Goal: Task Accomplishment & Management: Manage account settings

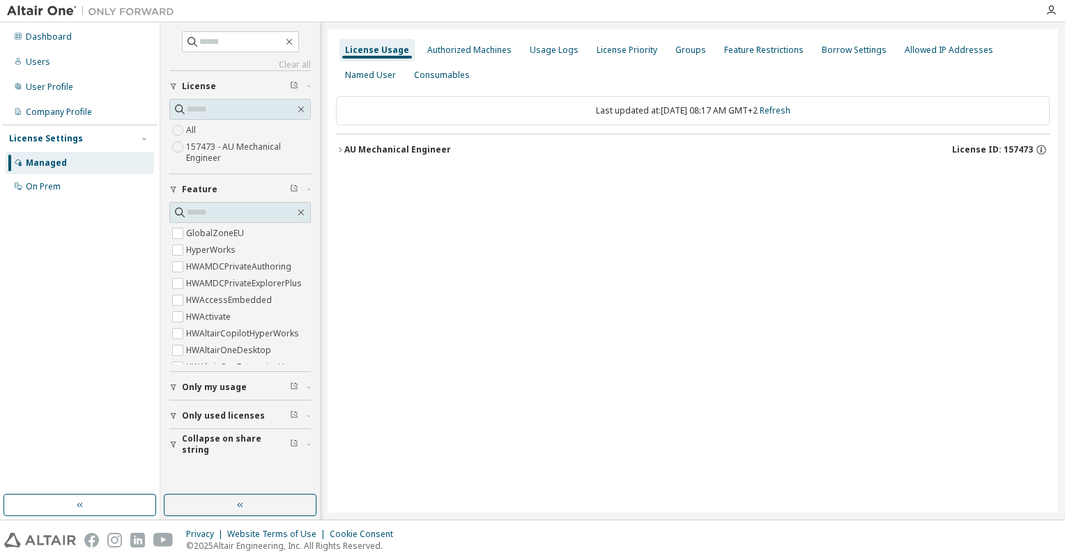
click at [343, 146] on icon "button" at bounding box center [340, 150] width 8 height 8
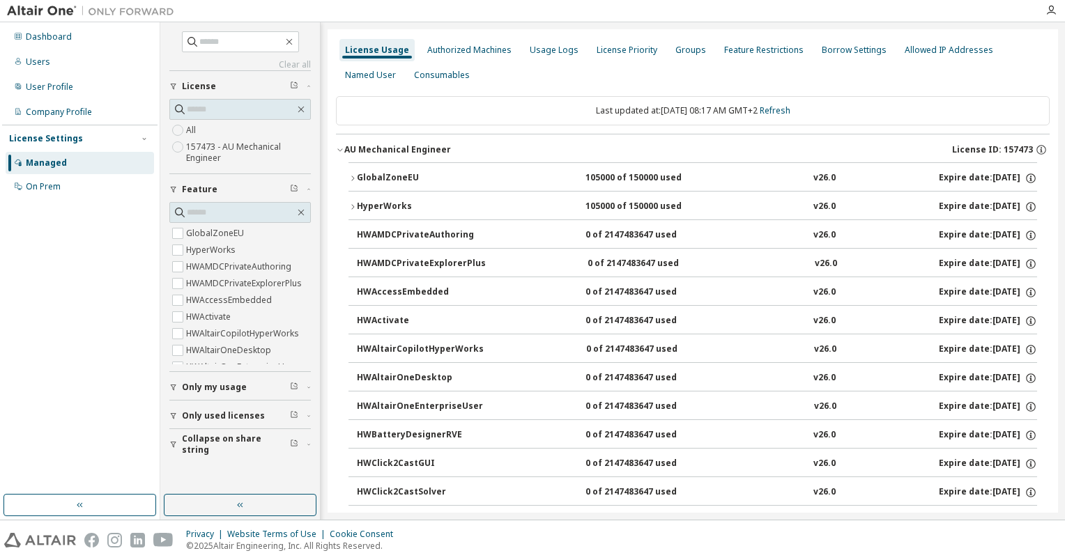
click at [351, 179] on icon "button" at bounding box center [352, 178] width 8 height 8
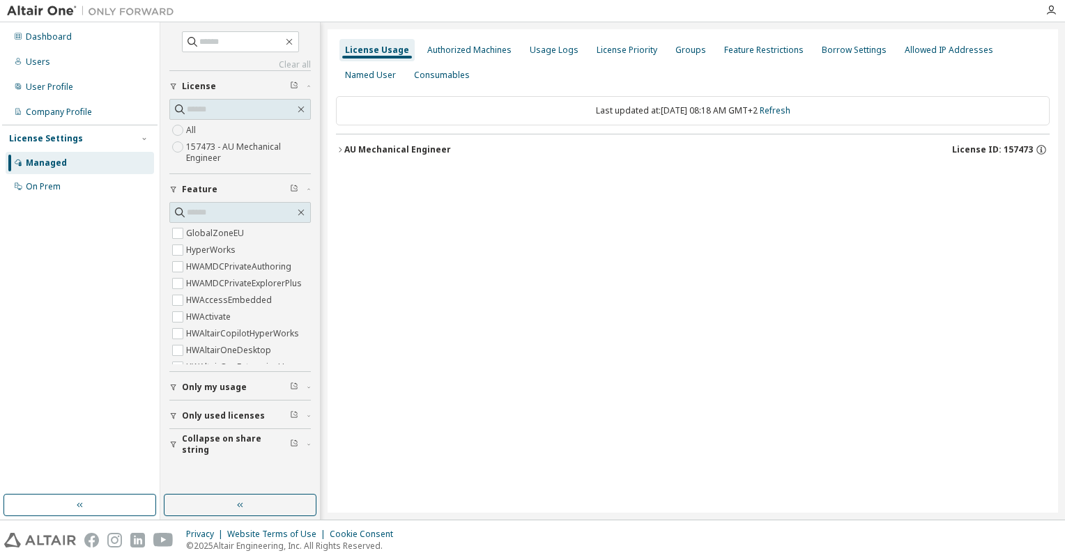
click at [343, 149] on icon "button" at bounding box center [340, 150] width 8 height 8
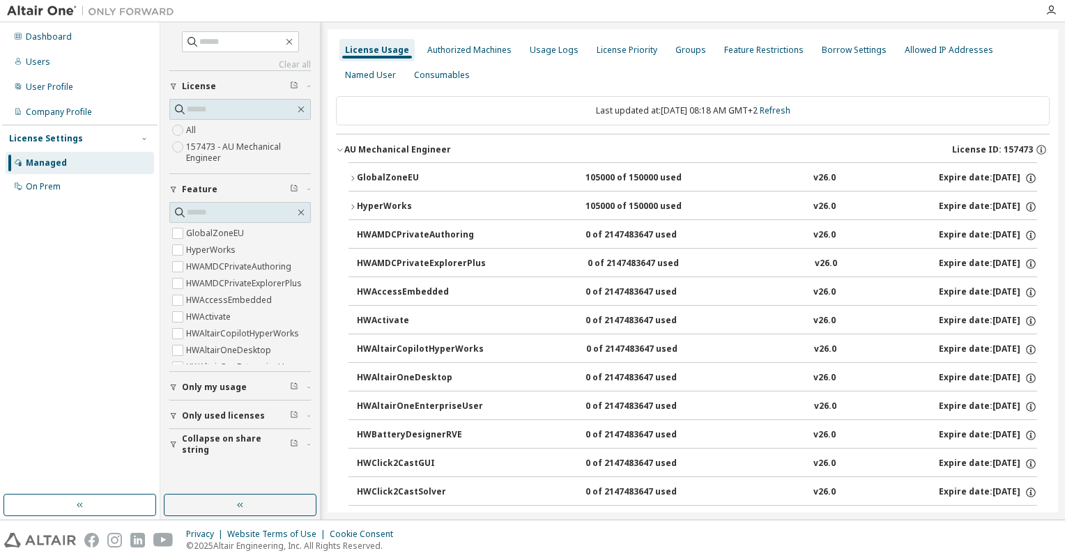
click at [354, 178] on icon "button" at bounding box center [352, 178] width 8 height 8
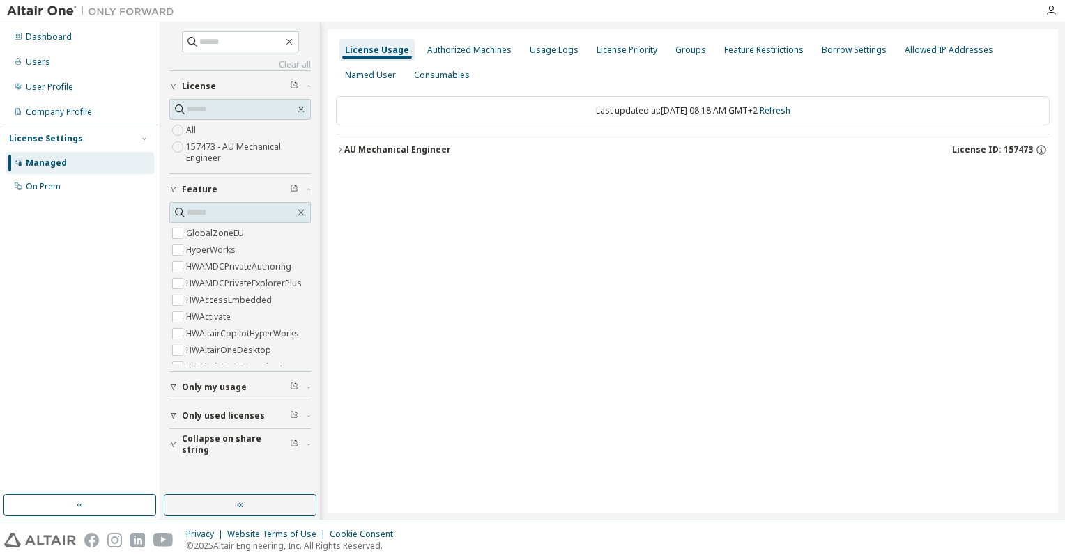
click at [343, 149] on icon "button" at bounding box center [340, 150] width 8 height 8
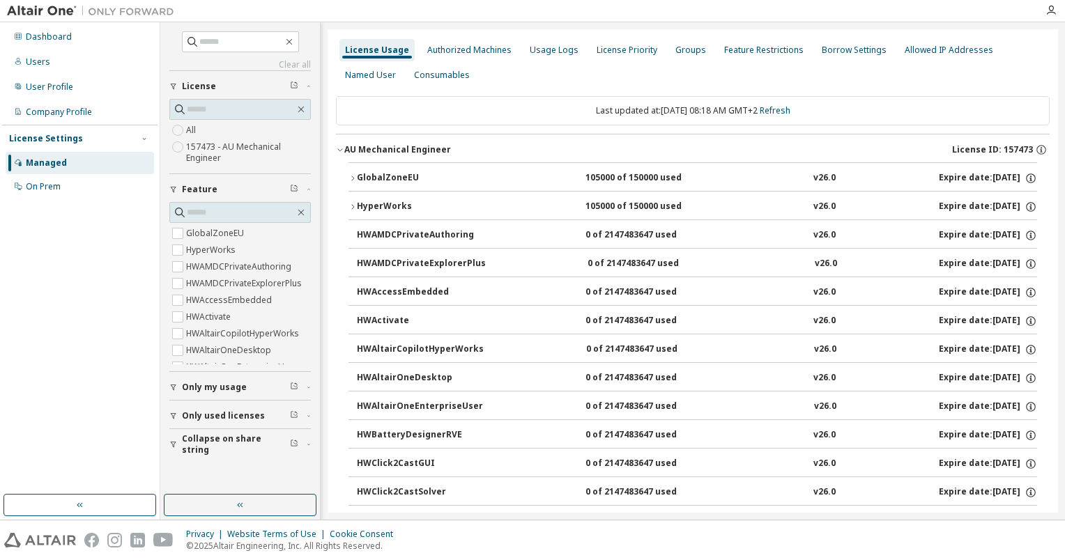
click at [354, 178] on icon "button" at bounding box center [352, 178] width 8 height 8
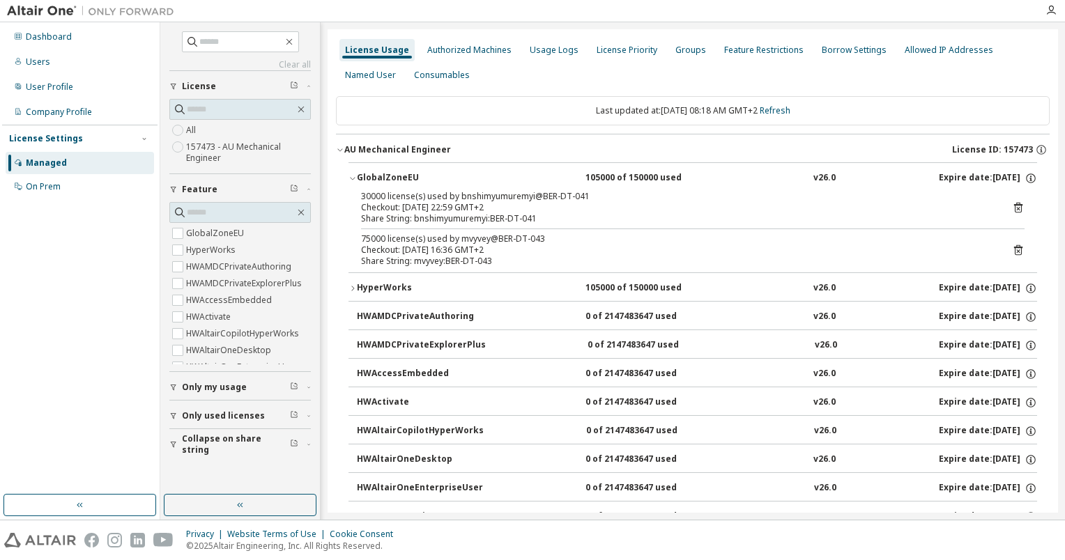
click at [1014, 204] on icon at bounding box center [1018, 208] width 8 height 10
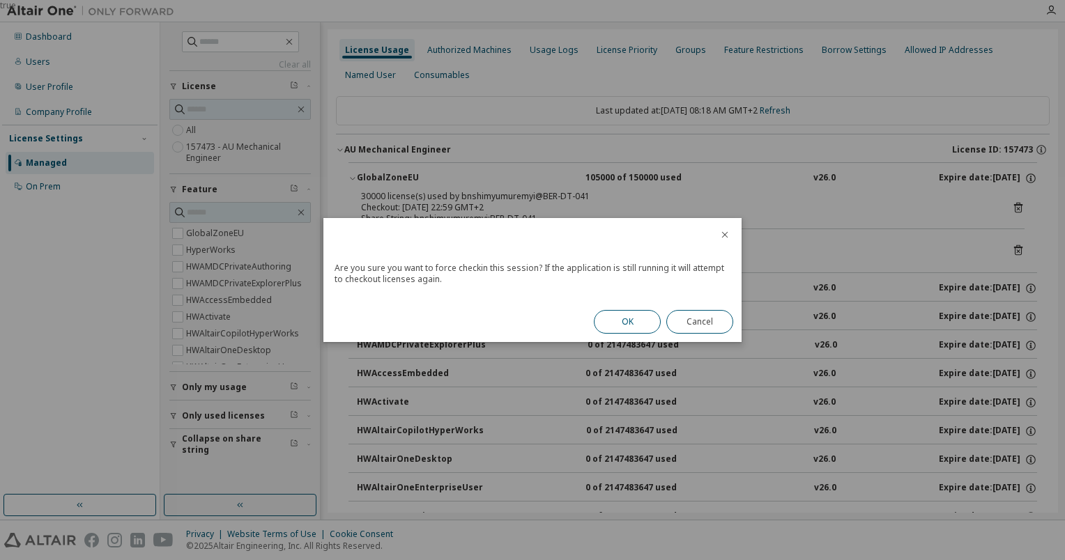
click at [638, 316] on button "OK" at bounding box center [627, 322] width 67 height 24
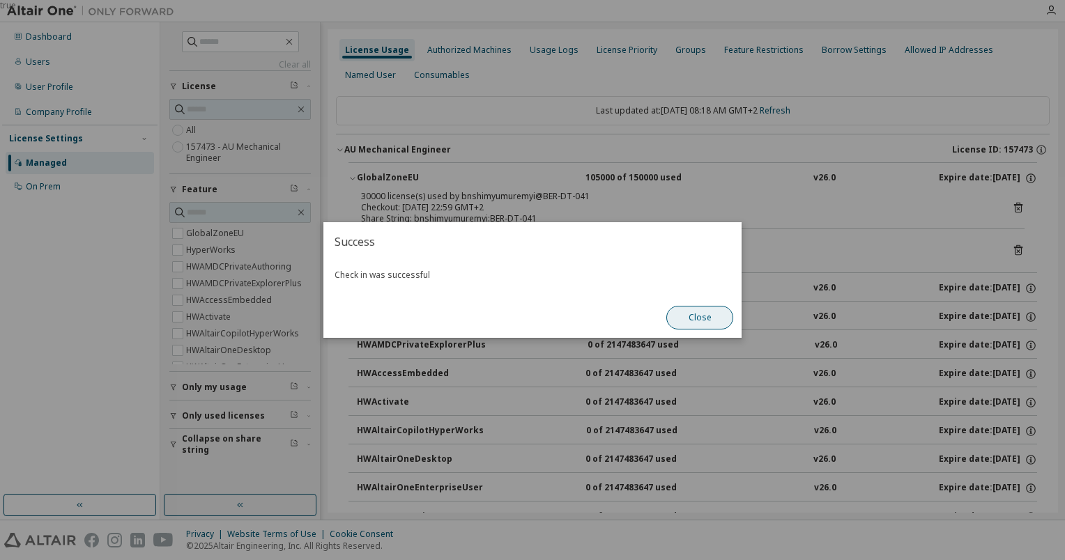
click at [706, 317] on button "Close" at bounding box center [699, 318] width 67 height 24
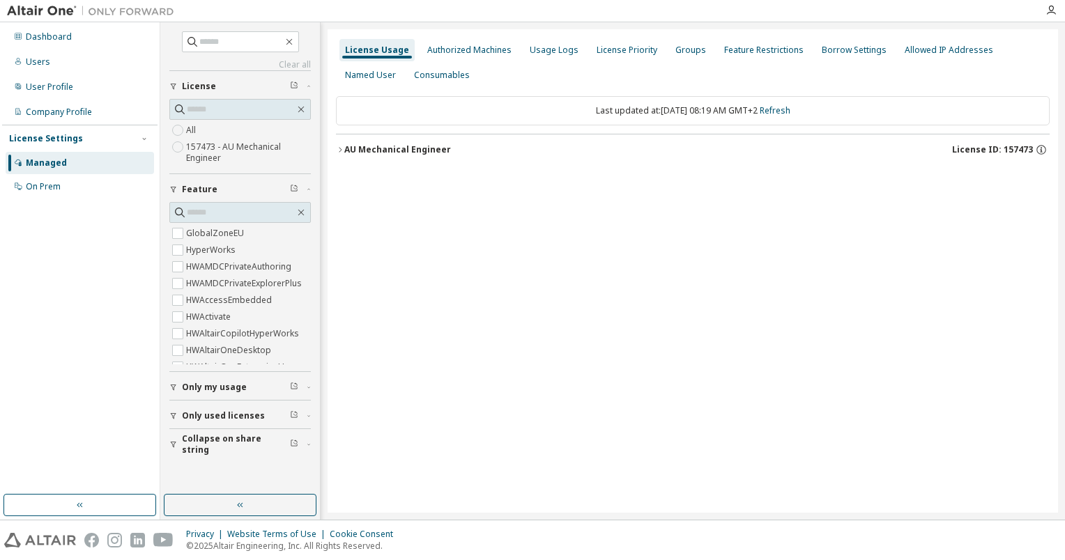
click at [339, 150] on icon "button" at bounding box center [340, 150] width 8 height 8
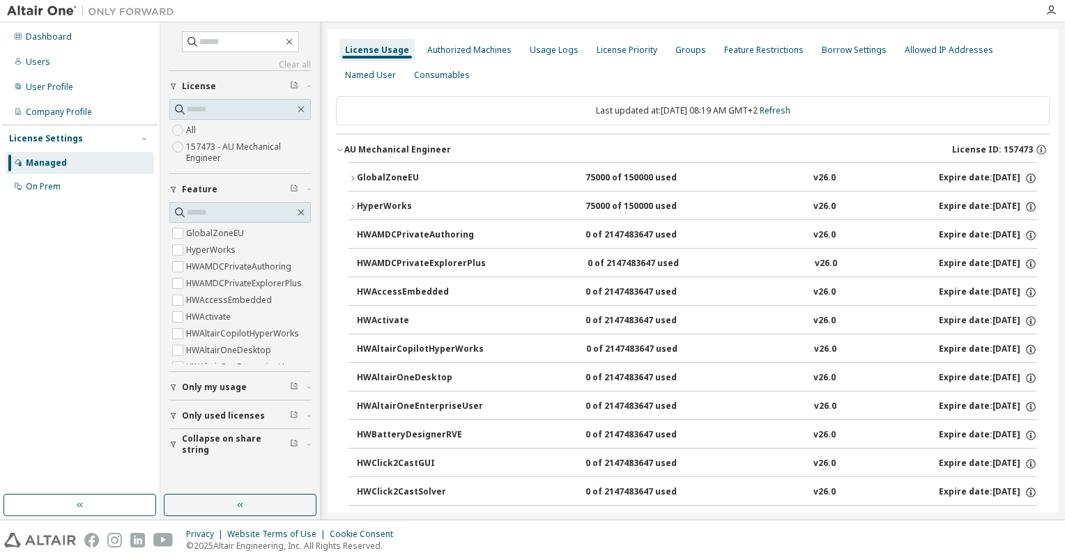
click at [358, 180] on div "GlobalZoneEU" at bounding box center [419, 178] width 125 height 13
